Goal: Task Accomplishment & Management: Manage account settings

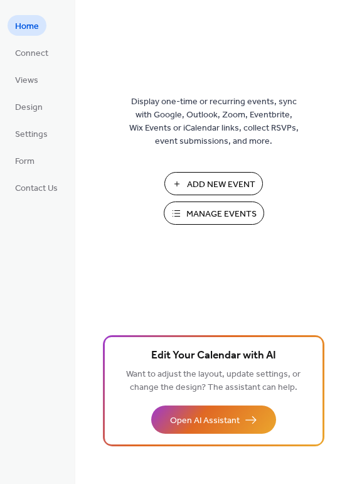
click at [203, 212] on span "Manage Events" at bounding box center [221, 214] width 70 height 13
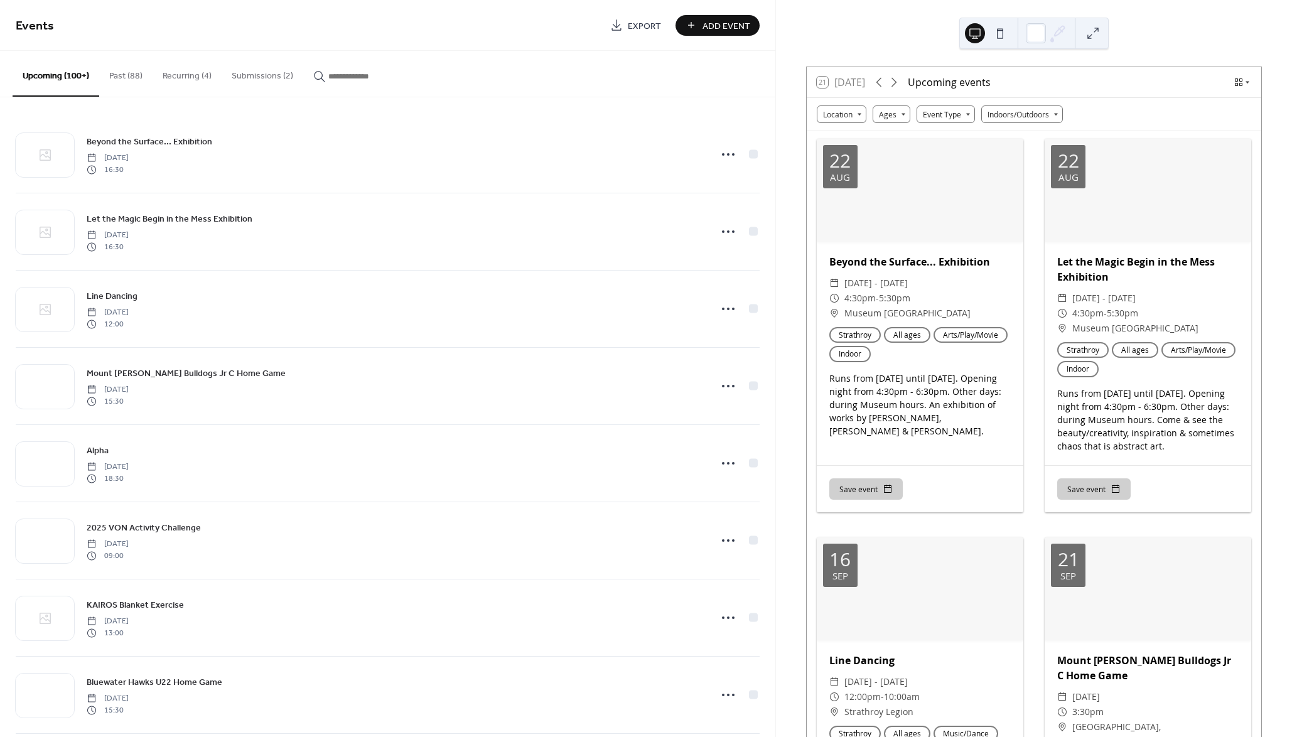
click at [268, 77] on button "Submissions (2)" at bounding box center [263, 73] width 82 height 45
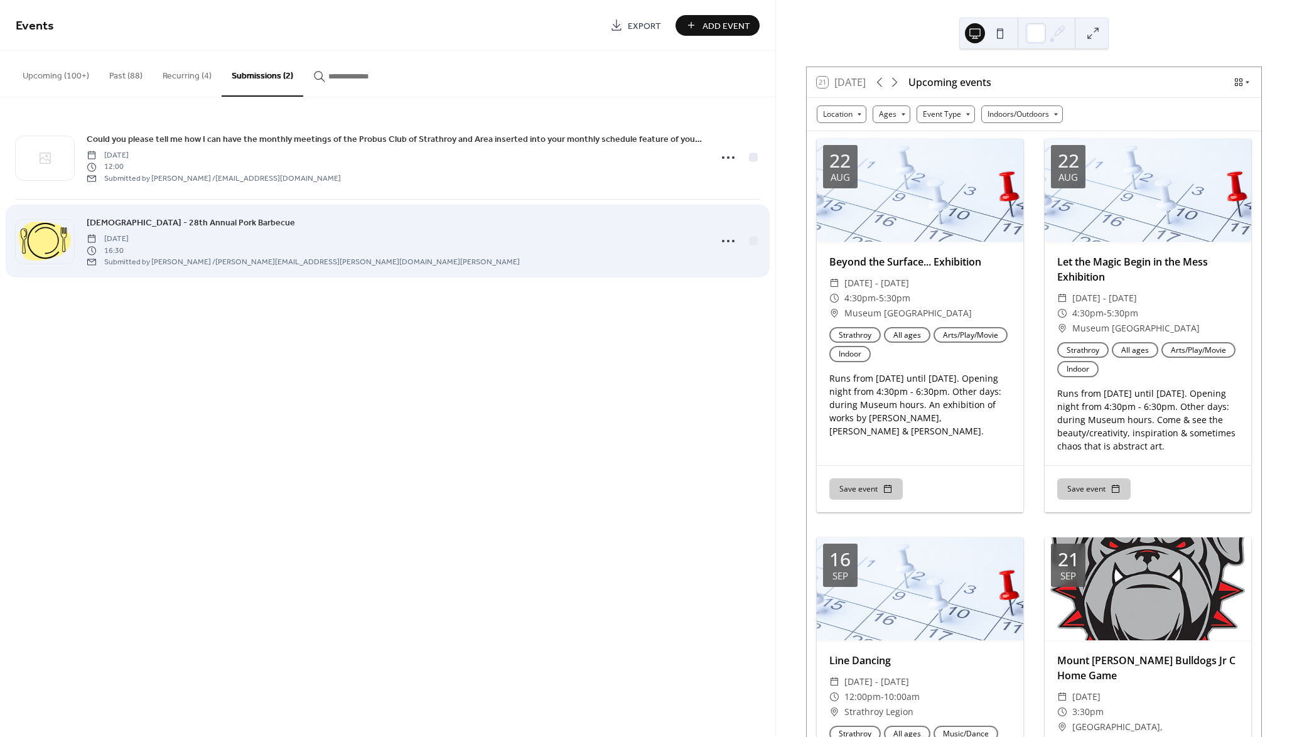
click at [320, 231] on div "[DEMOGRAPHIC_DATA] - 28th Annual Pork Barbecue [DATE] 16:30 Submitted by [PERSO…" at bounding box center [395, 240] width 616 height 51
click at [264, 220] on span "[DEMOGRAPHIC_DATA] - 28th Annual Pork Barbecue" at bounding box center [191, 223] width 208 height 13
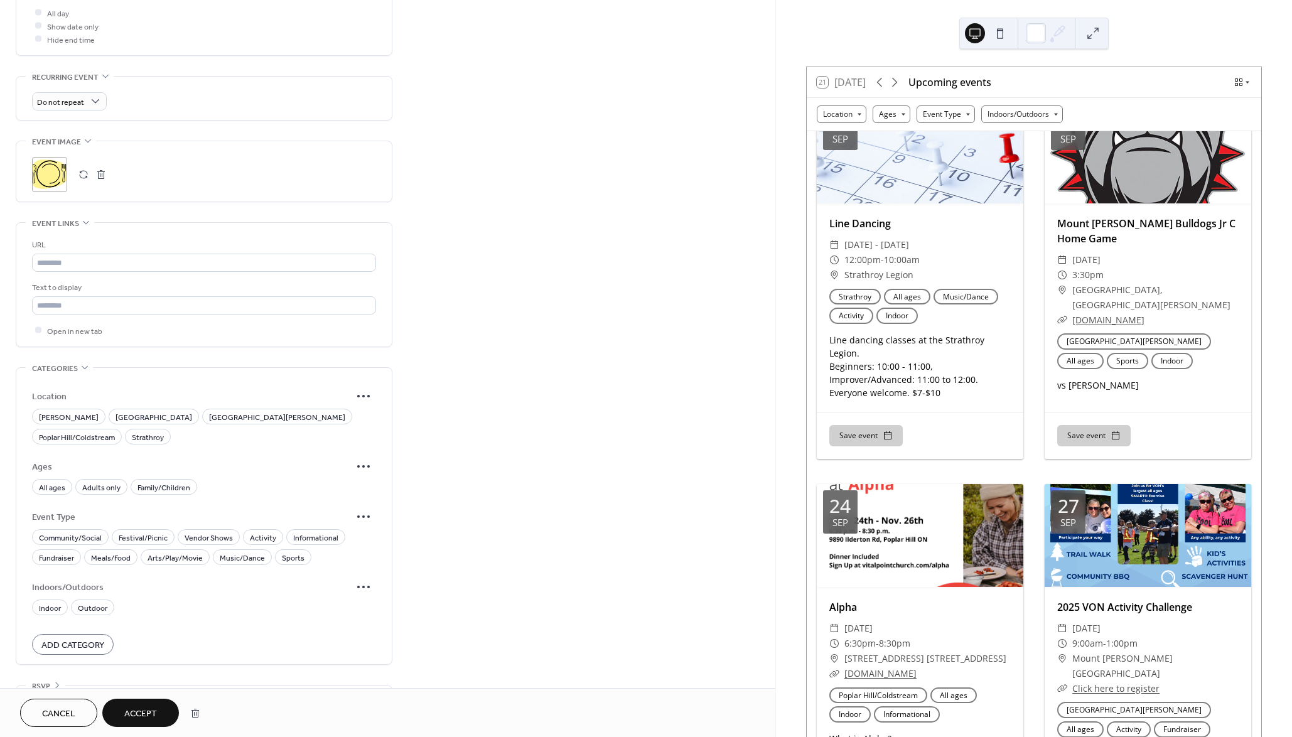
scroll to position [382, 0]
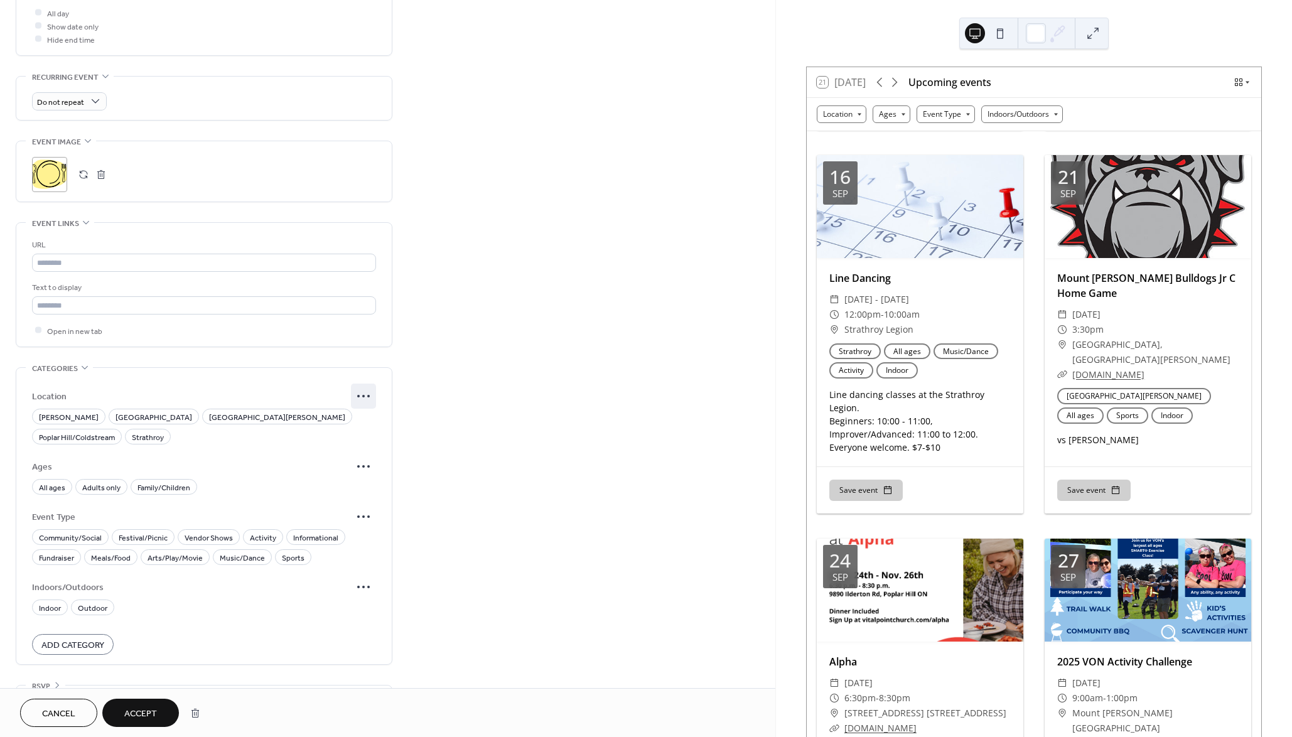
click at [360, 386] on icon at bounding box center [363, 396] width 20 height 20
click at [357, 406] on div "Edit" at bounding box center [348, 404] width 59 height 18
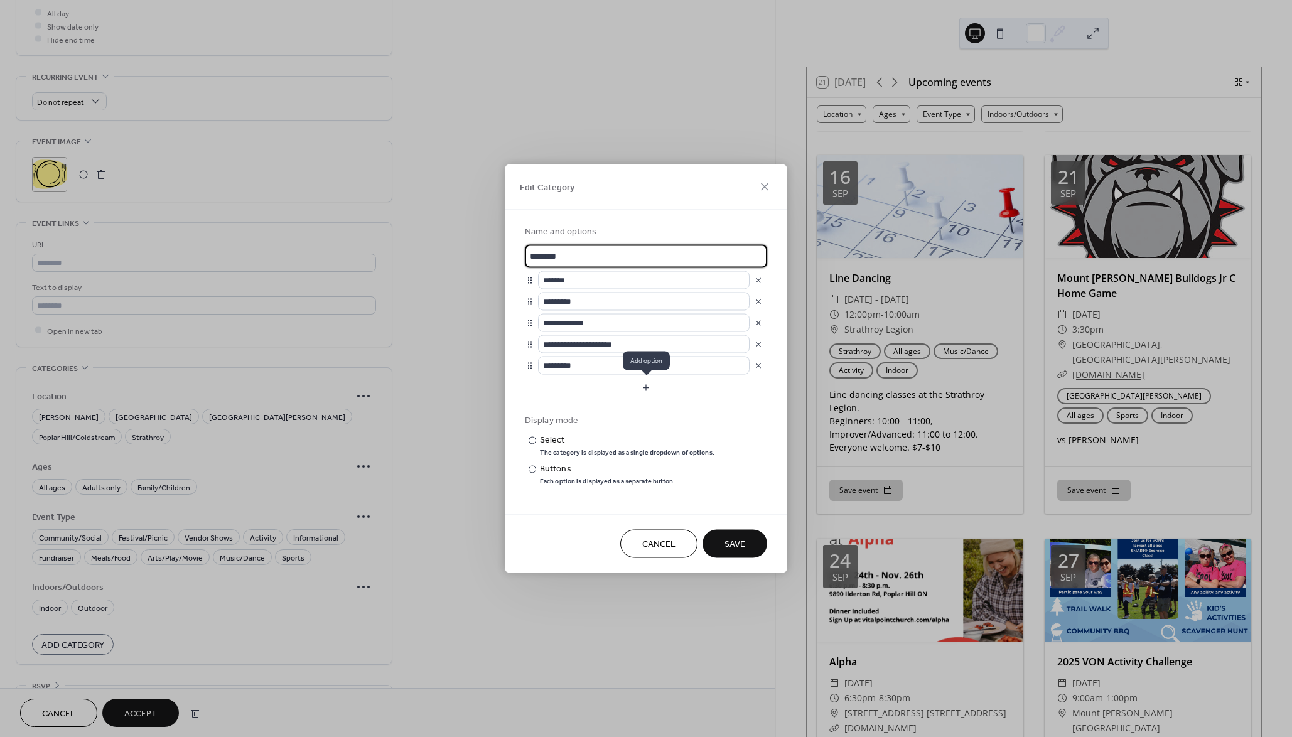
click at [648, 386] on button "button" at bounding box center [646, 388] width 242 height 20
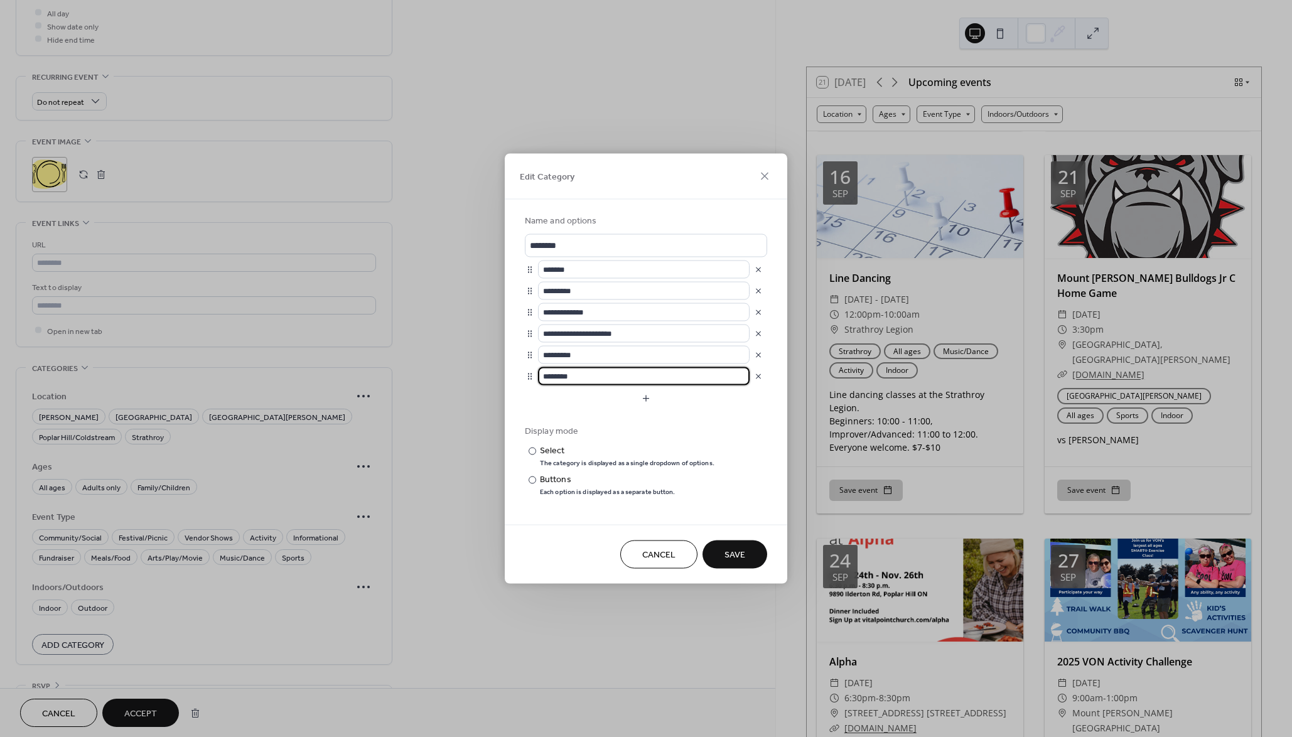
drag, startPoint x: 589, startPoint y: 374, endPoint x: 522, endPoint y: 377, distance: 67.2
click at [522, 377] on div "**********" at bounding box center [646, 362] width 282 height 325
type input "********"
click at [743, 552] on span "Save" at bounding box center [734, 555] width 21 height 13
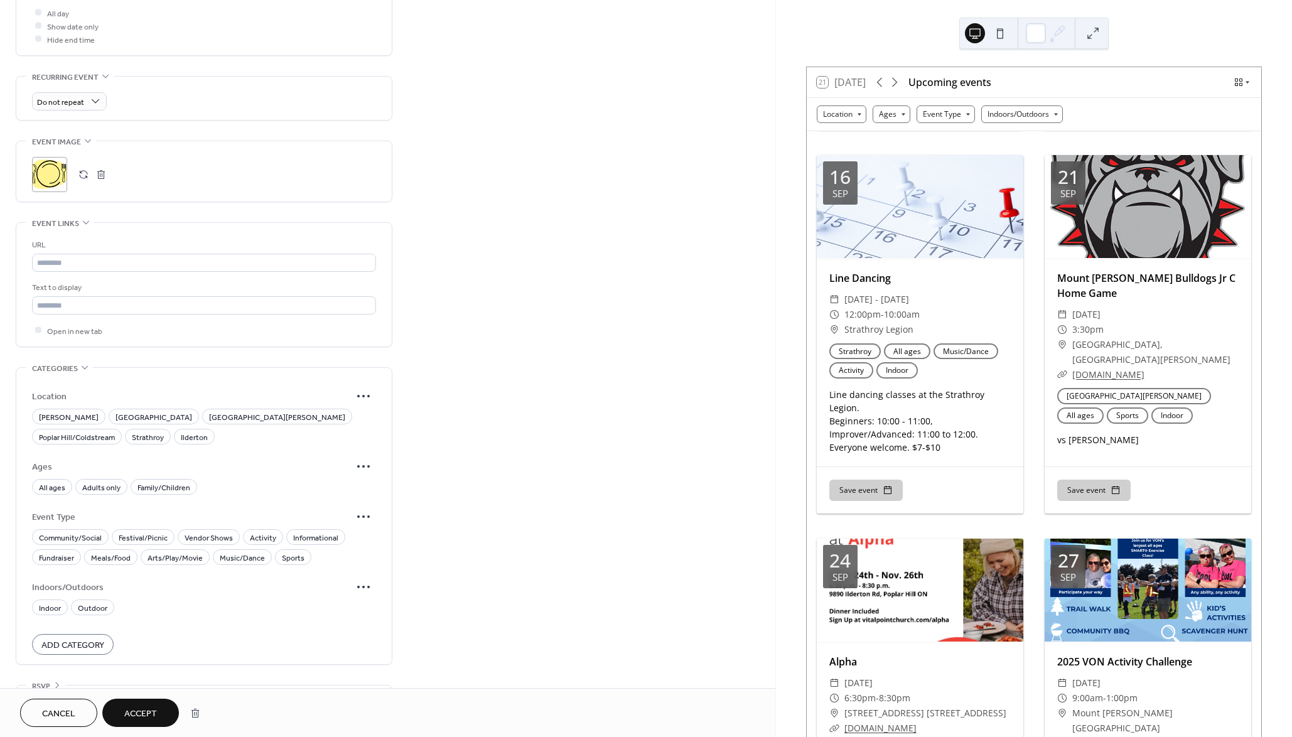
drag, startPoint x: 41, startPoint y: 417, endPoint x: 76, endPoint y: 424, distance: 35.7
click at [181, 431] on span "Ilderton" at bounding box center [194, 437] width 27 height 13
click at [55, 481] on span "All ages" at bounding box center [52, 487] width 26 height 13
click at [93, 531] on span "Community/Social" at bounding box center [70, 537] width 63 height 13
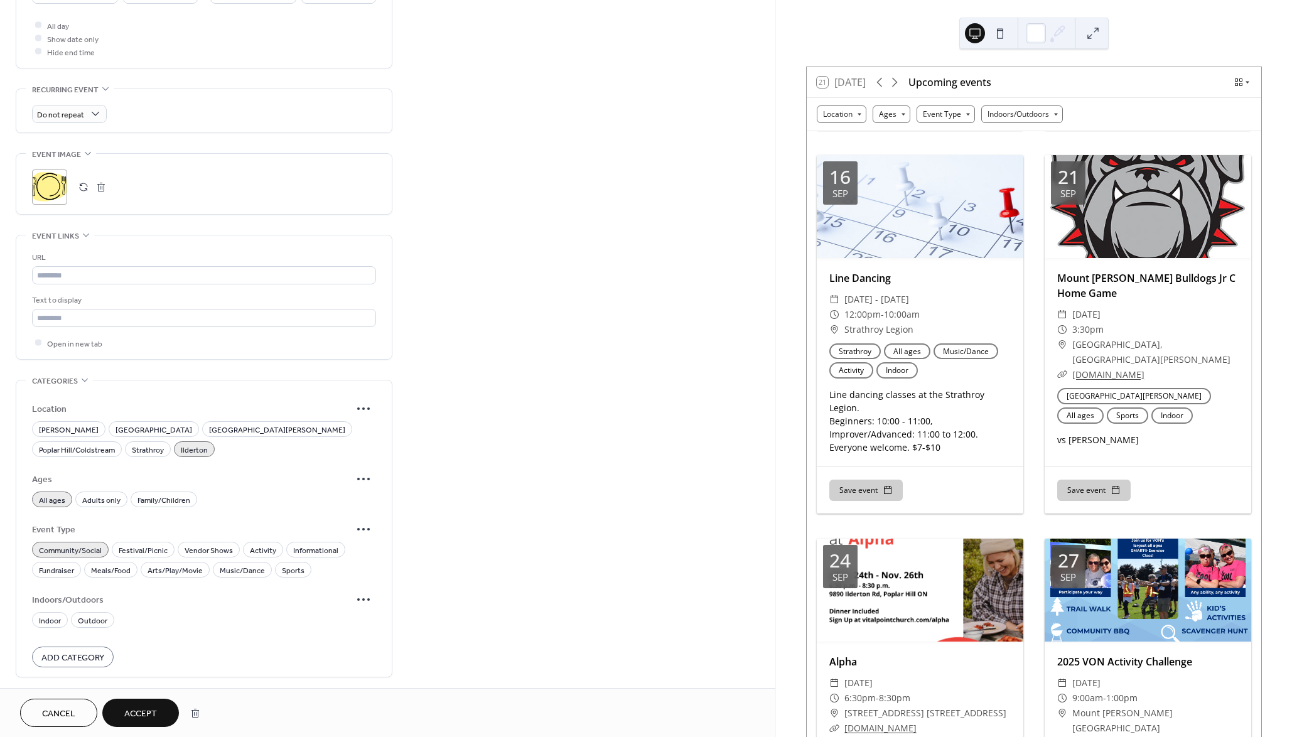
scroll to position [580, 0]
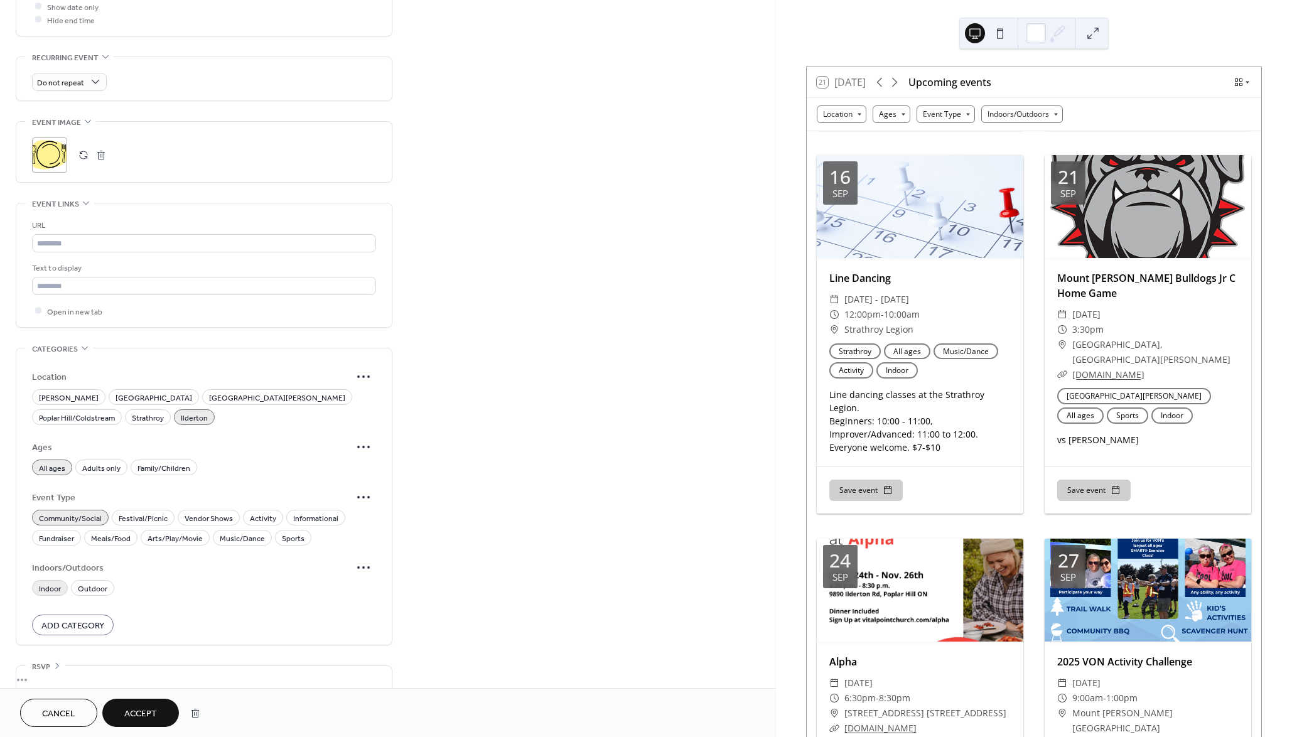
click at [49, 582] on span "Indoor" at bounding box center [50, 588] width 22 height 13
click at [100, 532] on span "Meals/Food" at bounding box center [111, 538] width 40 height 13
click at [156, 713] on span "Accept" at bounding box center [140, 713] width 33 height 13
